Goal: Task Accomplishment & Management: Manage account settings

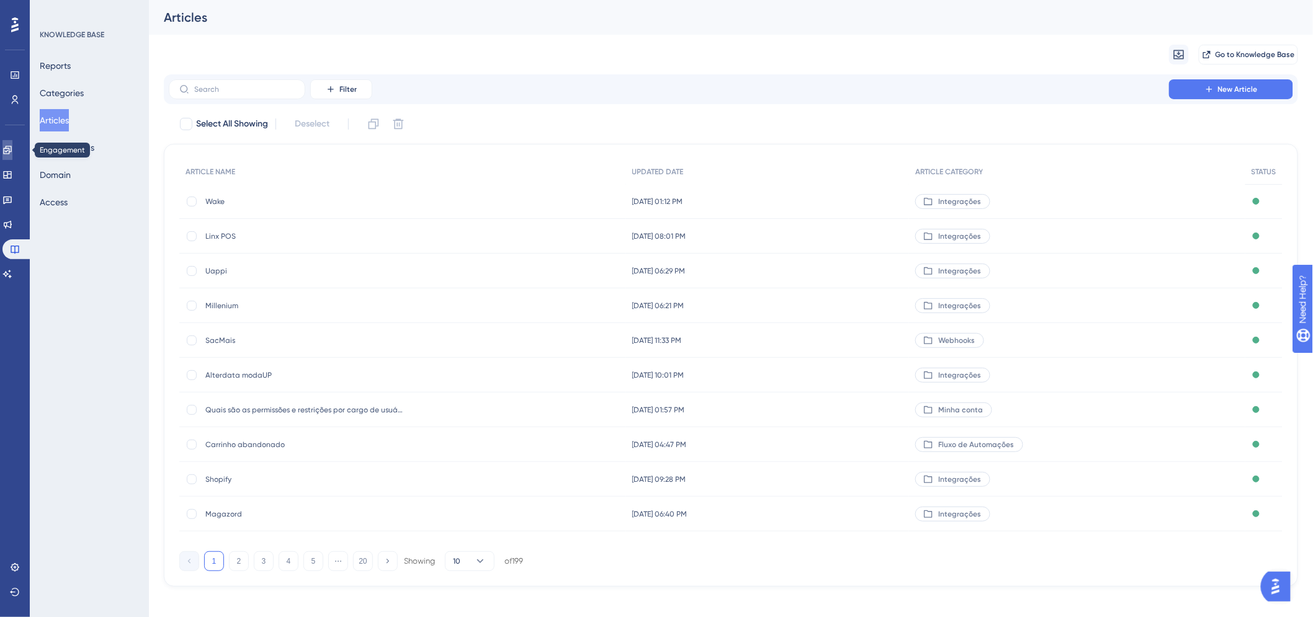
click at [12, 150] on icon at bounding box center [7, 150] width 10 height 10
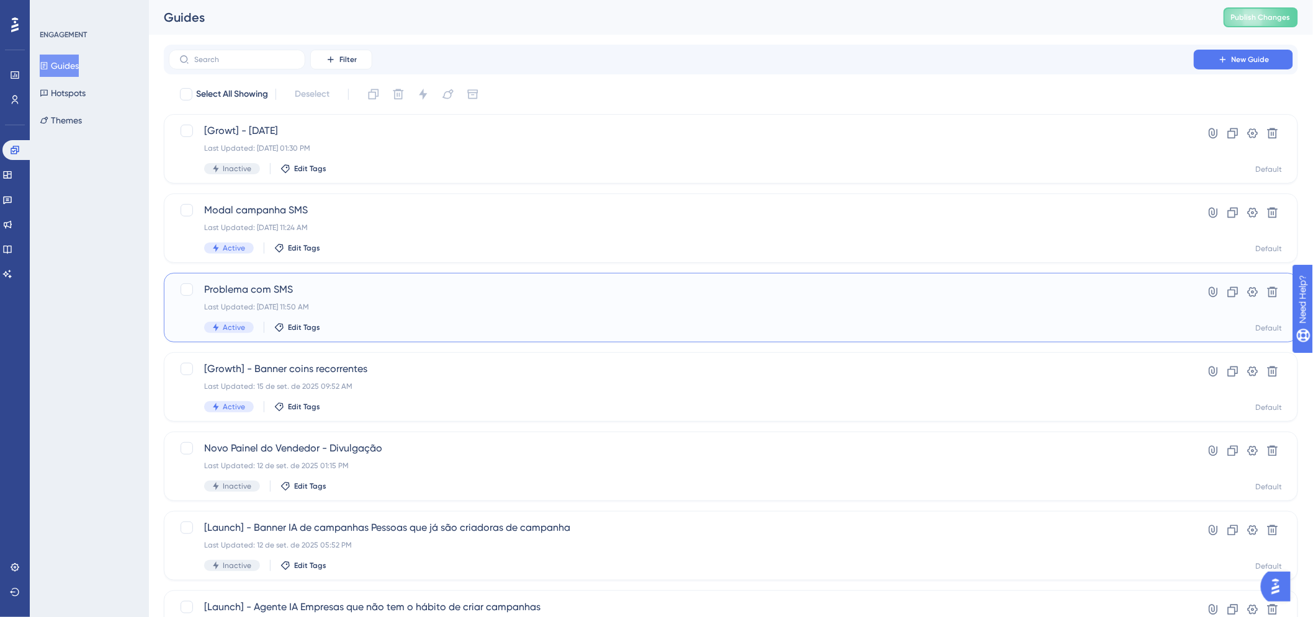
click at [292, 297] on span "Problema com SMS" at bounding box center [681, 289] width 954 height 15
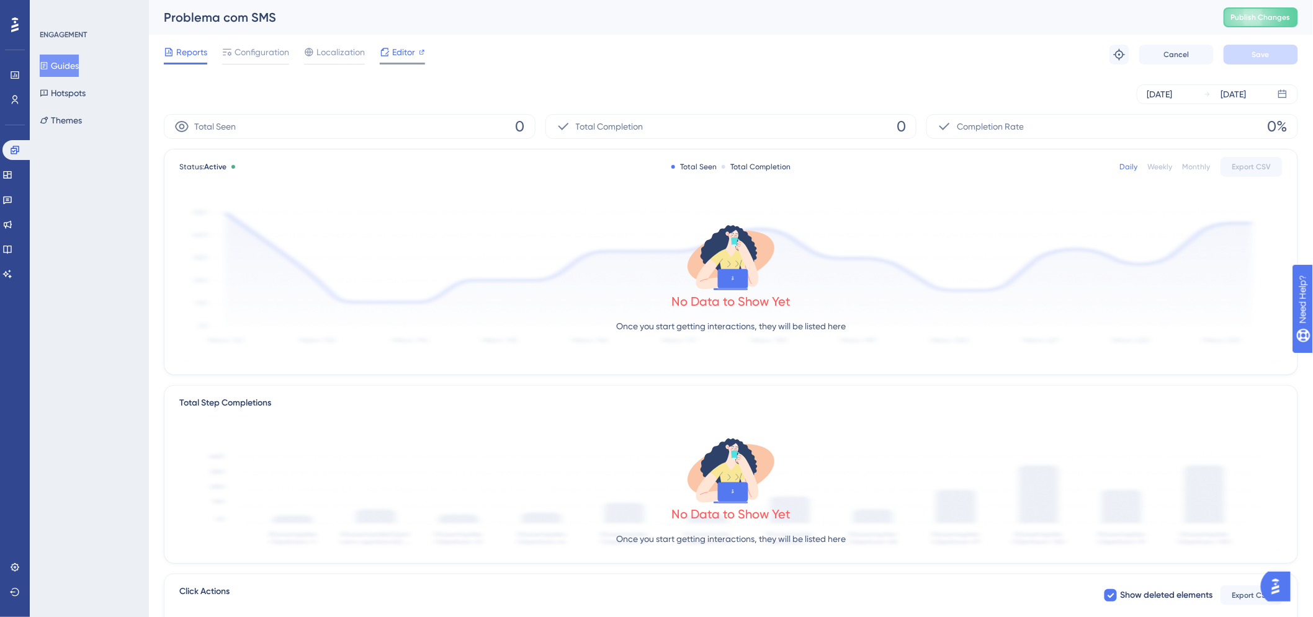
click at [401, 57] on span "Editor" at bounding box center [403, 52] width 23 height 15
click at [398, 56] on span "Editor" at bounding box center [403, 52] width 23 height 15
click at [78, 73] on button "Guides" at bounding box center [59, 66] width 39 height 22
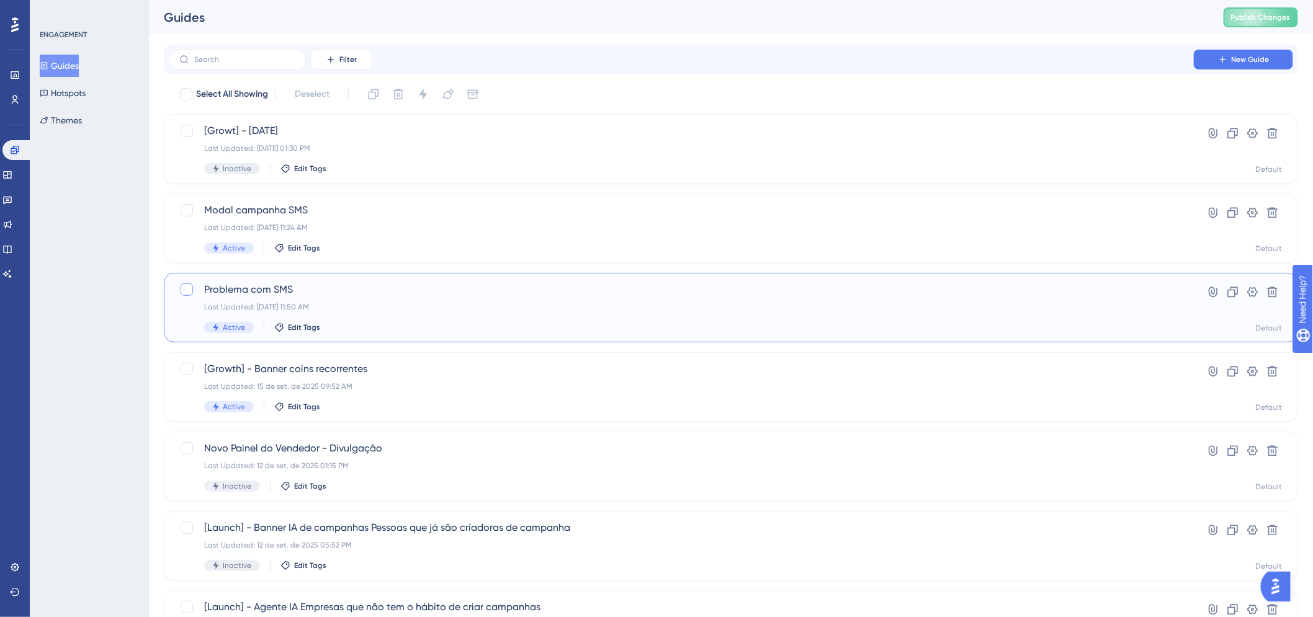
click at [185, 293] on div at bounding box center [187, 290] width 12 height 12
checkbox input "true"
click at [244, 306] on div "Last Updated: 15 de set. de 2025 11:50 AM" at bounding box center [681, 307] width 954 height 10
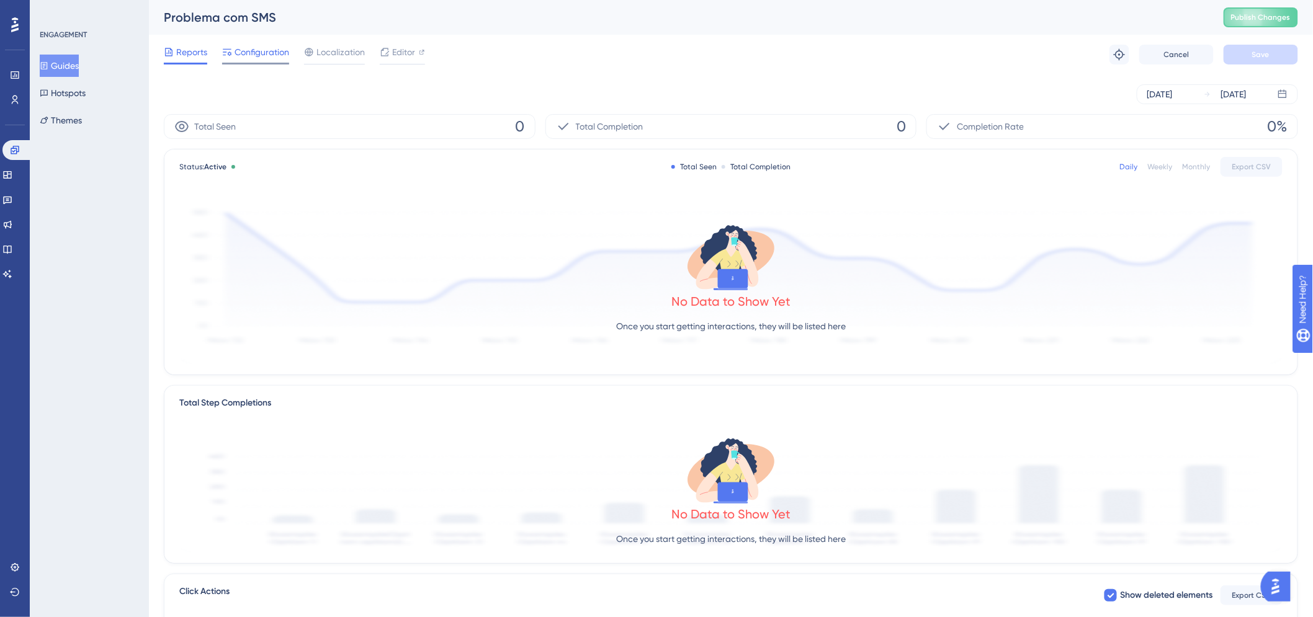
click at [279, 60] on div "Configuration" at bounding box center [255, 55] width 67 height 20
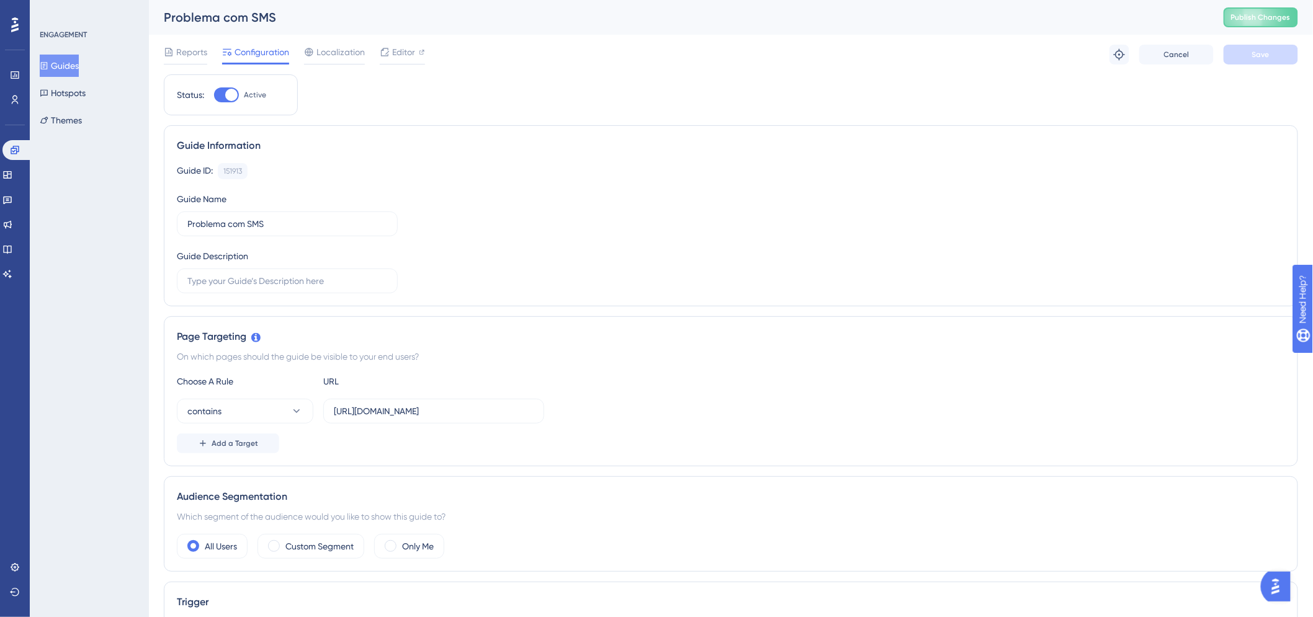
click at [233, 99] on div at bounding box center [231, 95] width 12 height 12
click at [214, 96] on input "Active" at bounding box center [213, 95] width 1 height 1
checkbox input "false"
click at [1267, 46] on button "Save" at bounding box center [1260, 55] width 74 height 20
click at [1262, 16] on span "Publish Changes" at bounding box center [1261, 17] width 60 height 10
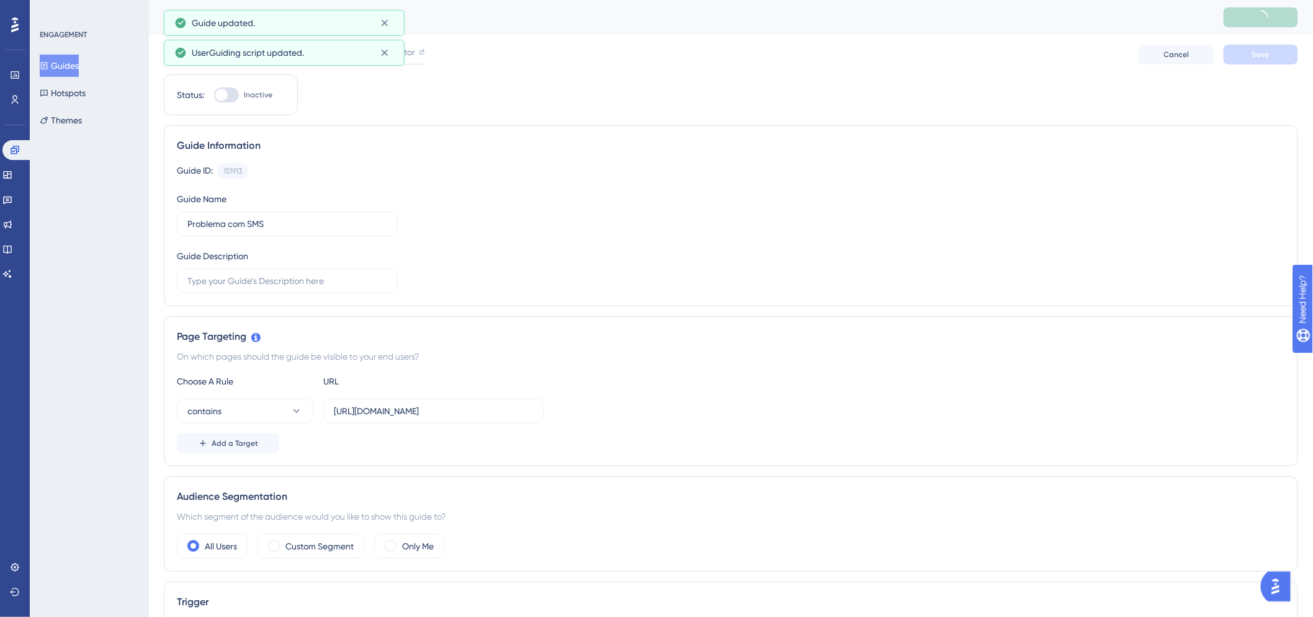
drag, startPoint x: 69, startPoint y: 71, endPoint x: 591, endPoint y: 53, distance: 522.7
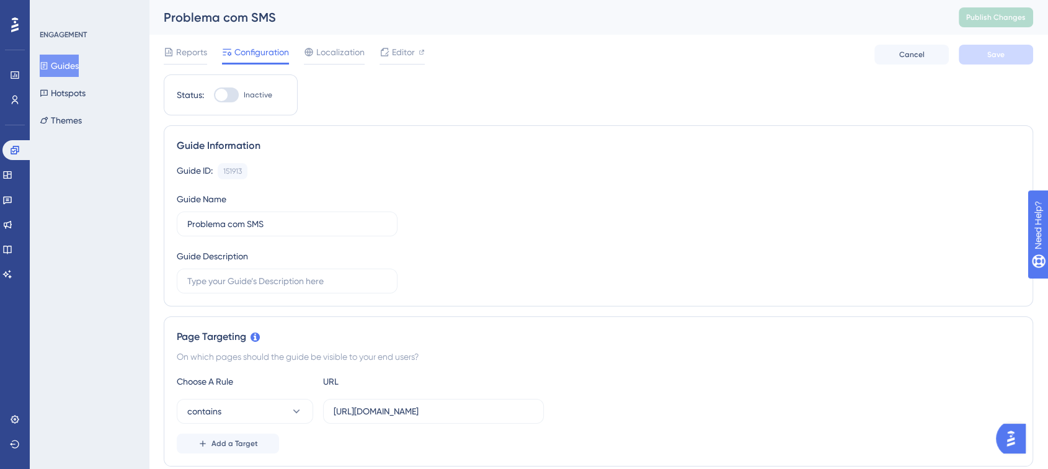
drag, startPoint x: 84, startPoint y: 59, endPoint x: 96, endPoint y: 75, distance: 19.6
click at [79, 59] on button "Guides" at bounding box center [59, 66] width 39 height 22
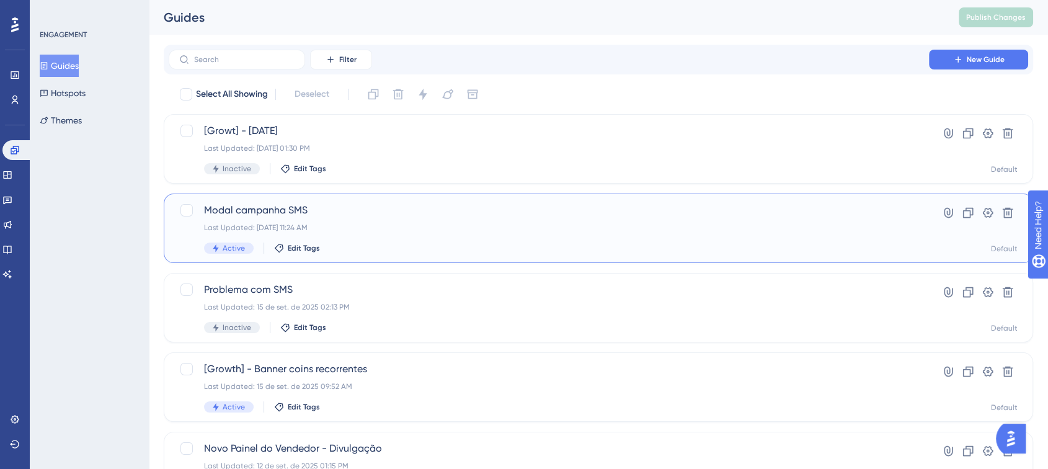
click at [368, 229] on div "Last Updated: 15 de set. de 2025 11:24 AM" at bounding box center [549, 228] width 690 height 10
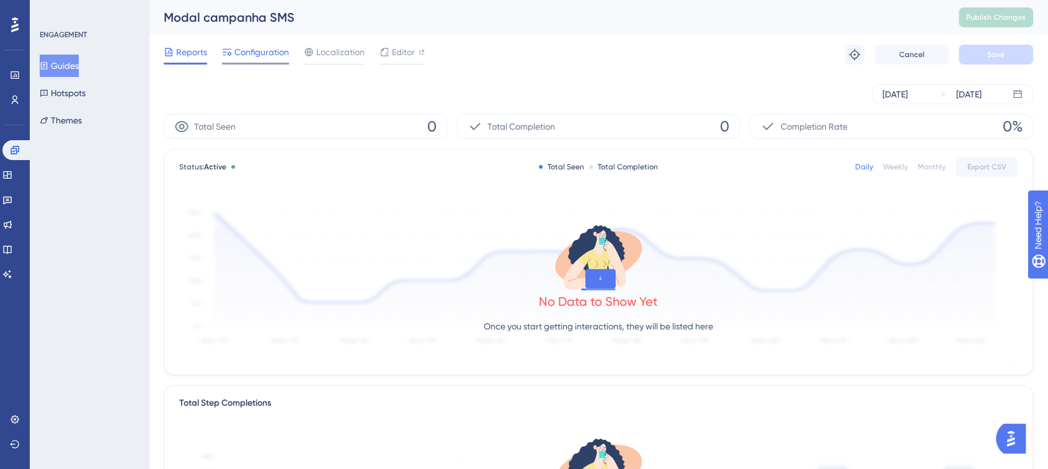
click at [238, 60] on div "Configuration" at bounding box center [255, 55] width 67 height 20
